Goal: Entertainment & Leisure: Consume media (video, audio)

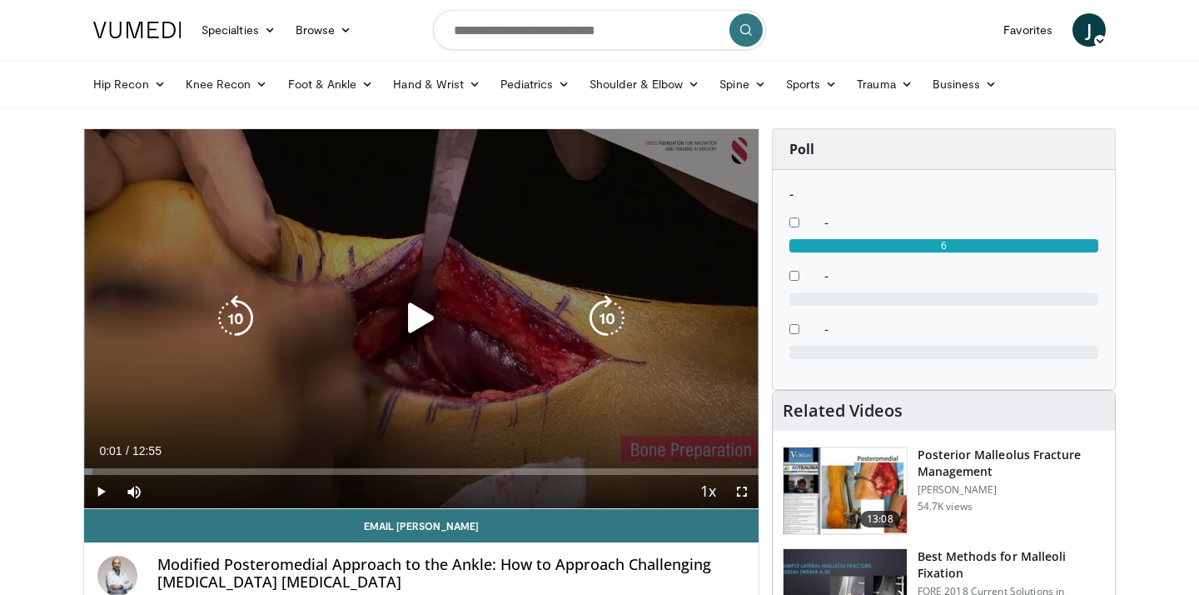
click at [410, 324] on icon "Video Player" at bounding box center [421, 318] width 47 height 47
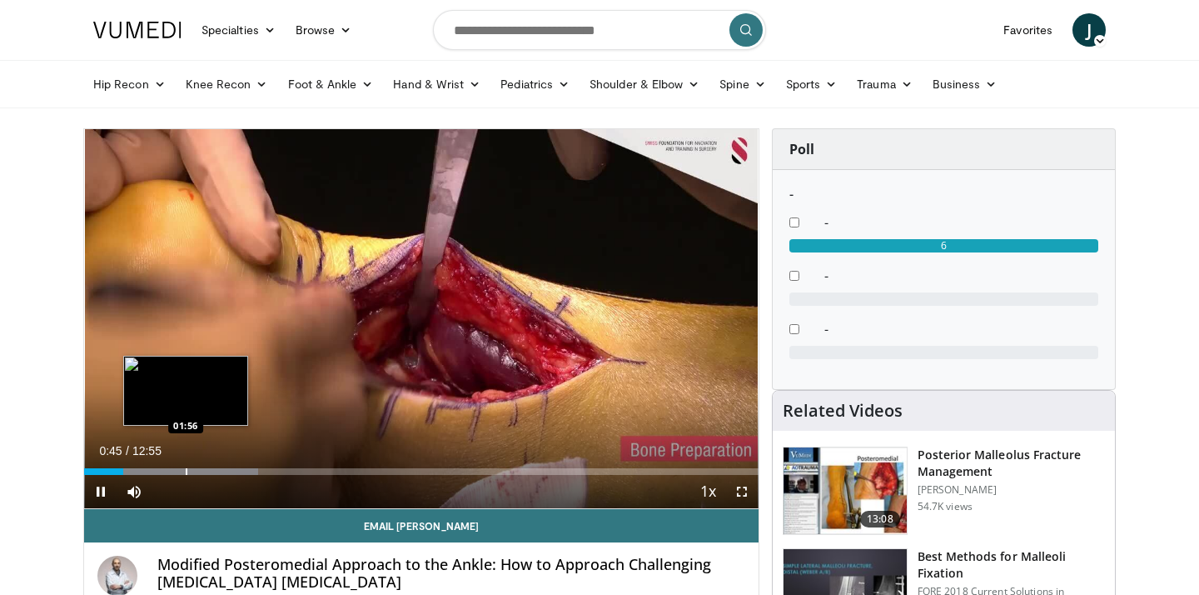
click at [186, 472] on div "Progress Bar" at bounding box center [187, 471] width 2 height 7
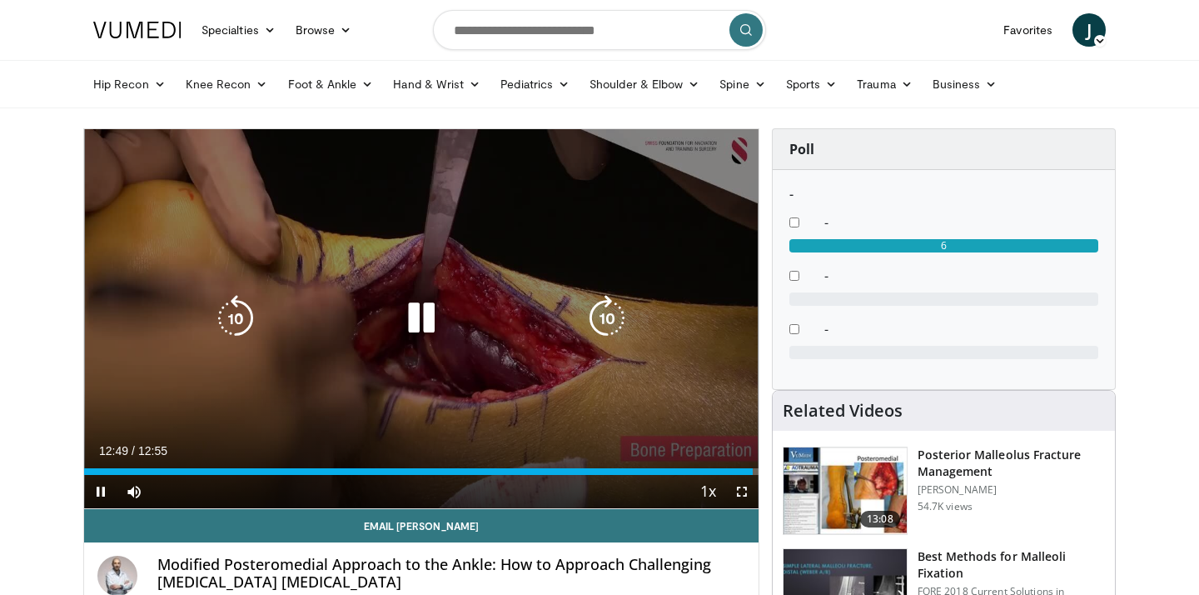
click at [431, 319] on icon "Video Player" at bounding box center [421, 318] width 47 height 47
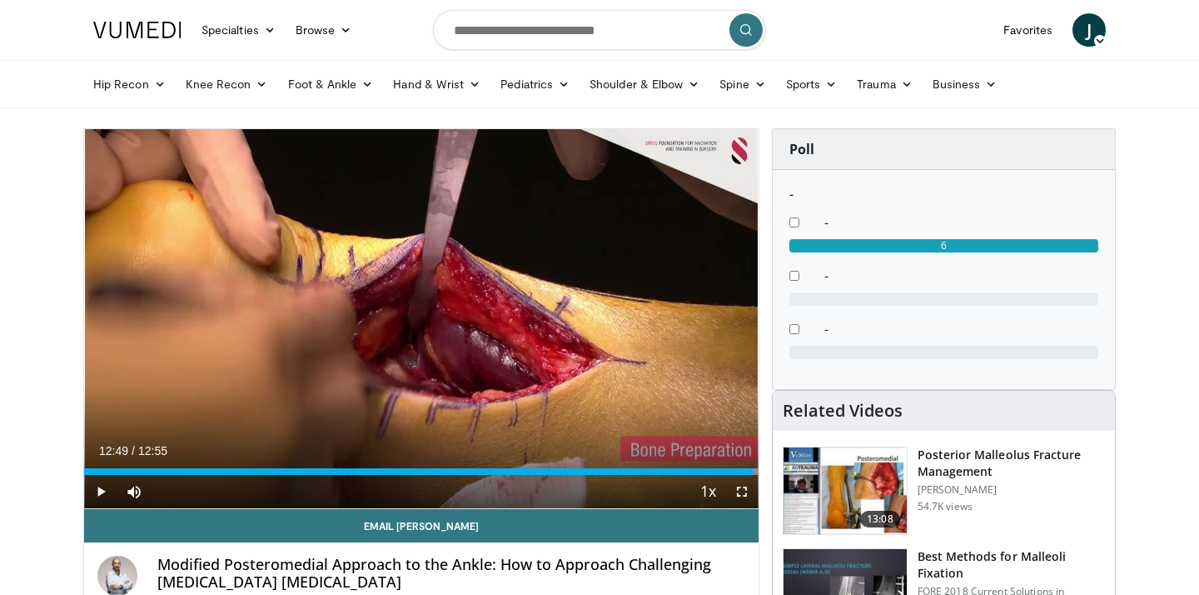
click at [916, 61] on ul "Hip Recon Hip Arthroplasty Revision Hip Arthroplasty Hip Preservation Knee Reco…" at bounding box center [599, 84] width 1033 height 47
click at [612, 22] on input "Search topics, interventions" at bounding box center [599, 30] width 333 height 40
type input "******"
click at [904, 24] on nav "Specialties Adult & Family Medicine Allergy, Asthma, Immunology Anesthesiology …" at bounding box center [599, 30] width 1033 height 60
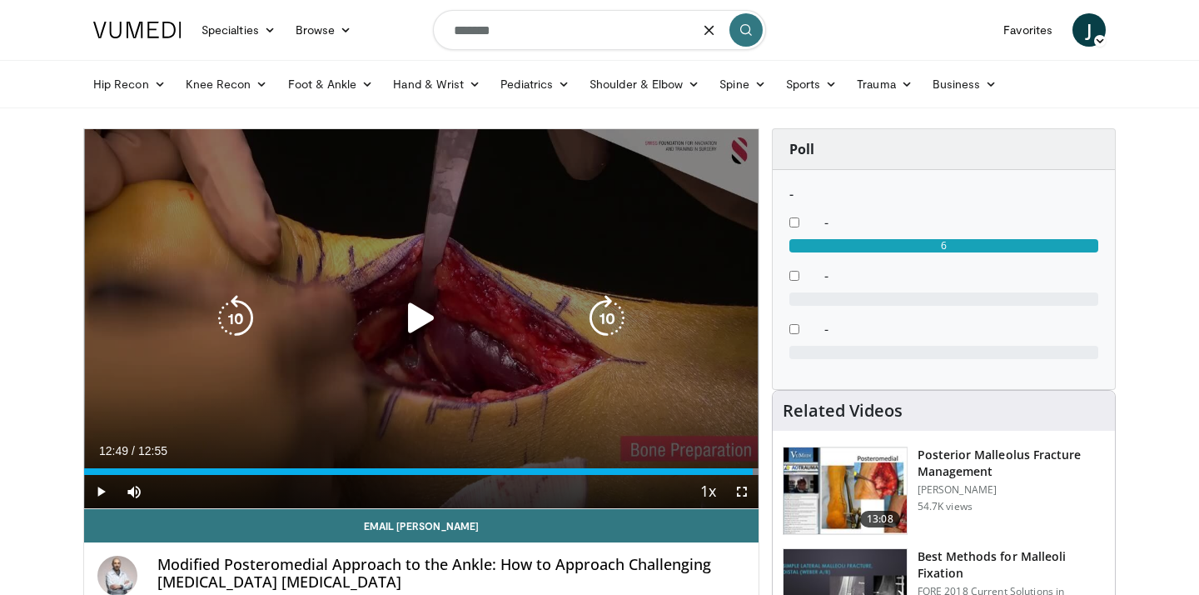
click at [164, 250] on div "10 seconds Tap to unmute" at bounding box center [421, 318] width 674 height 379
